Goal: Find specific page/section: Find specific page/section

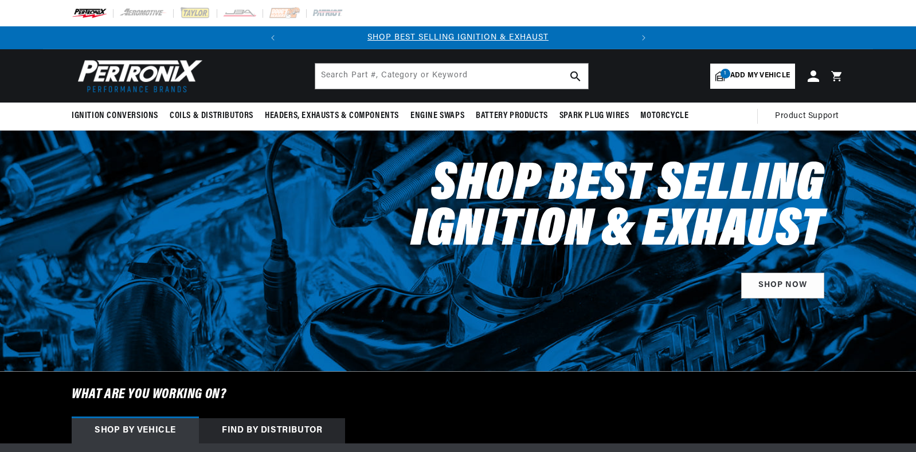
select select "1970"
select select "Triumph"
select select "TR6"
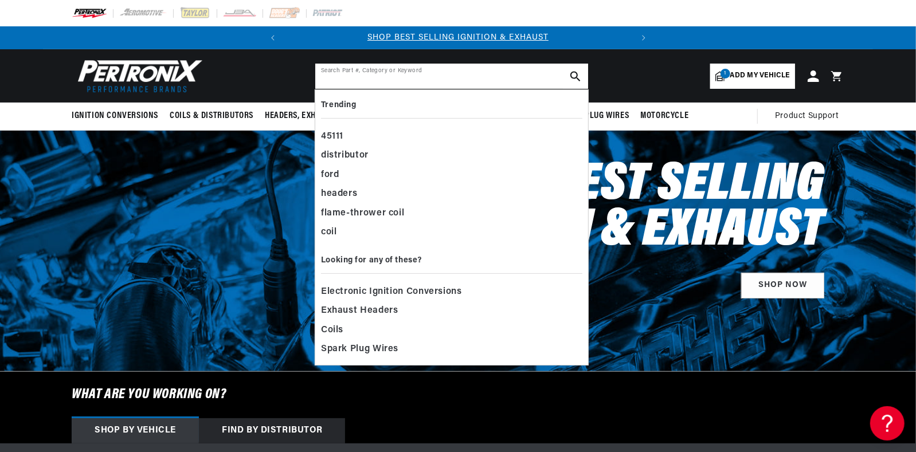
click at [507, 76] on input "text" at bounding box center [451, 76] width 273 height 25
click at [219, 62] on header "BETTER SEARCH RESULTS Add your vehicle's year, make, and model to find parts be…" at bounding box center [458, 75] width 830 height 53
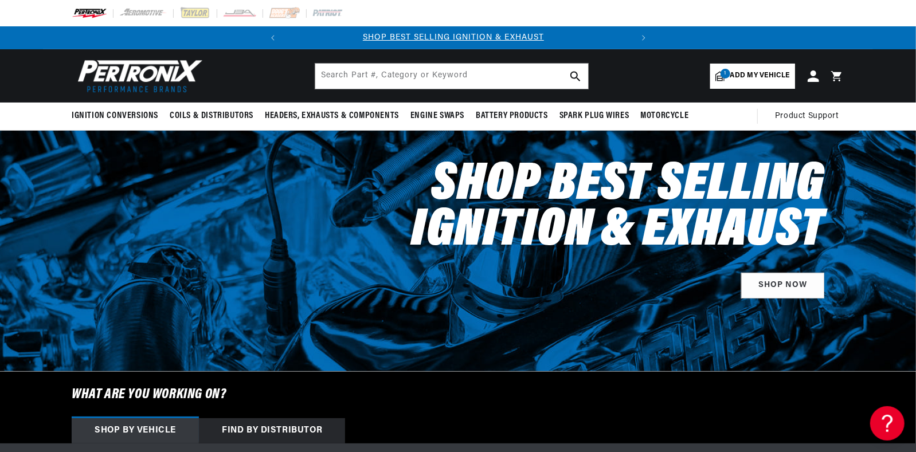
scroll to position [0, 0]
click at [753, 73] on span "Add my vehicle" at bounding box center [760, 76] width 60 height 11
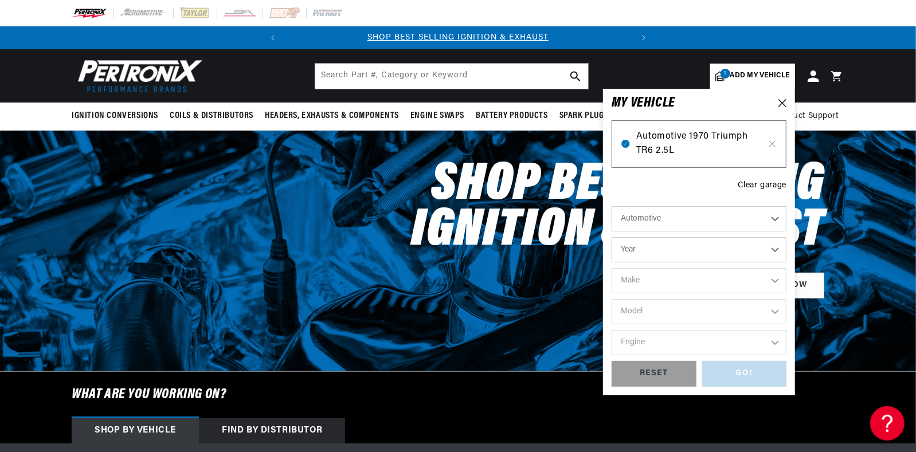
click at [676, 140] on span "Automotive 1970 Triumph TR6 2.5L" at bounding box center [699, 144] width 126 height 29
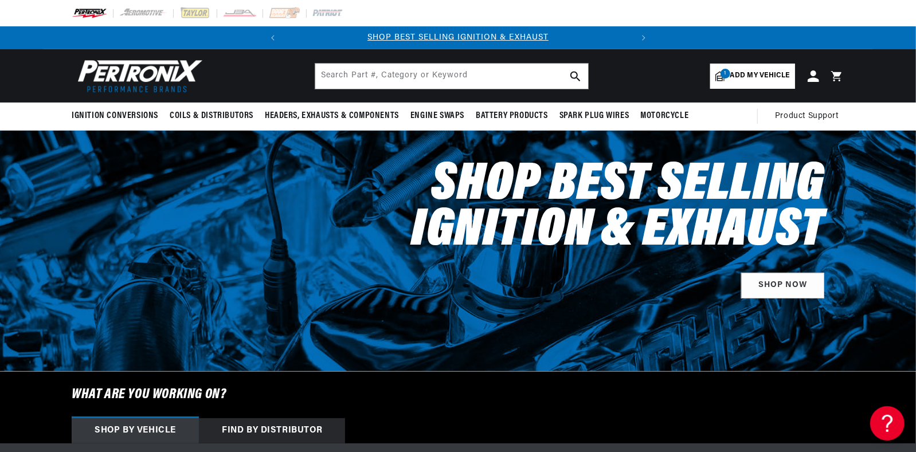
scroll to position [0, 155]
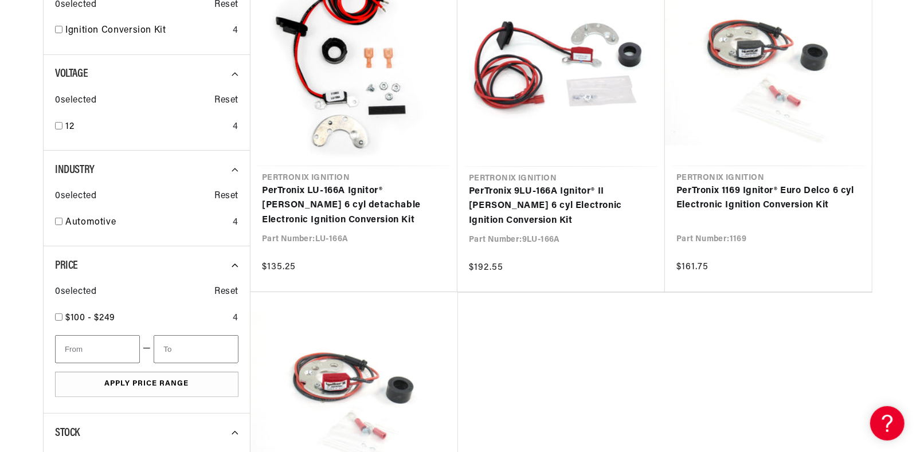
scroll to position [286, 0]
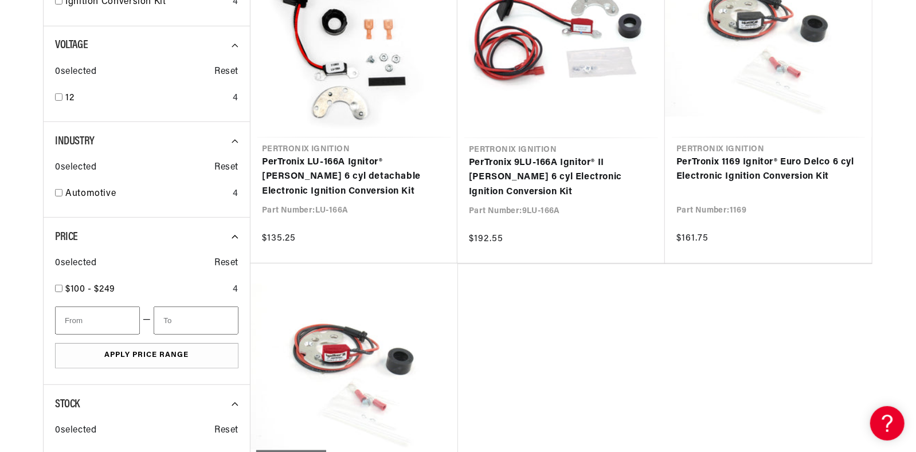
click at [903, 140] on section "SEARCH RESULTS FOR Automotive 1970 Triumph TR6 2.5L Filters 4 results Show Univ…" at bounding box center [458, 241] width 916 height 792
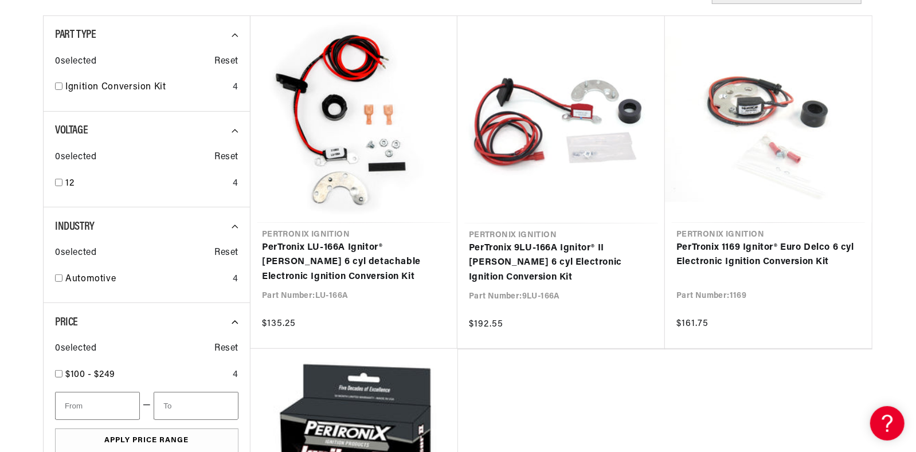
scroll to position [0, 347]
